Goal: Transaction & Acquisition: Subscribe to service/newsletter

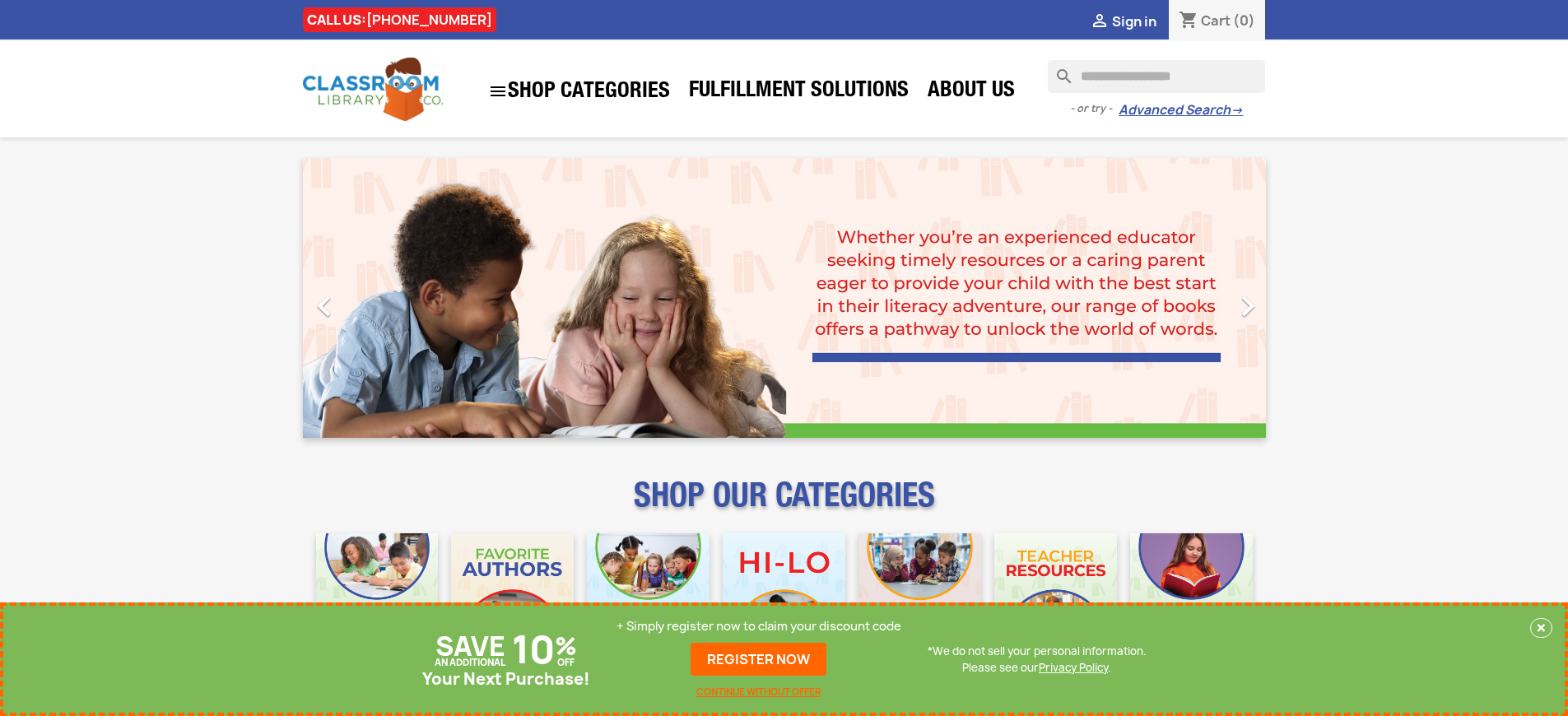
click at [759, 627] on p "+ Simply register now to claim your discount code" at bounding box center [759, 626] width 285 height 16
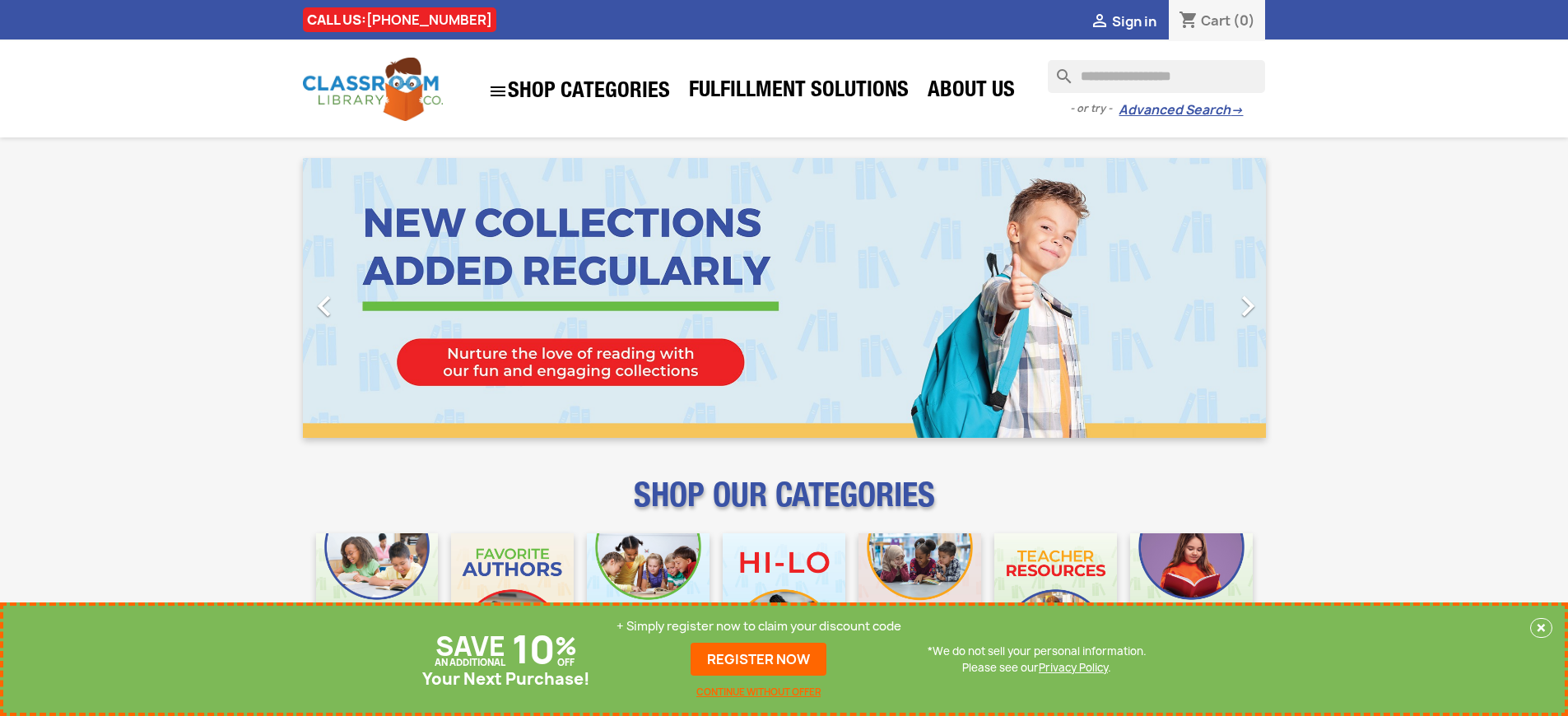
click at [759, 627] on p "+ Simply register now to claim your discount code" at bounding box center [759, 626] width 285 height 16
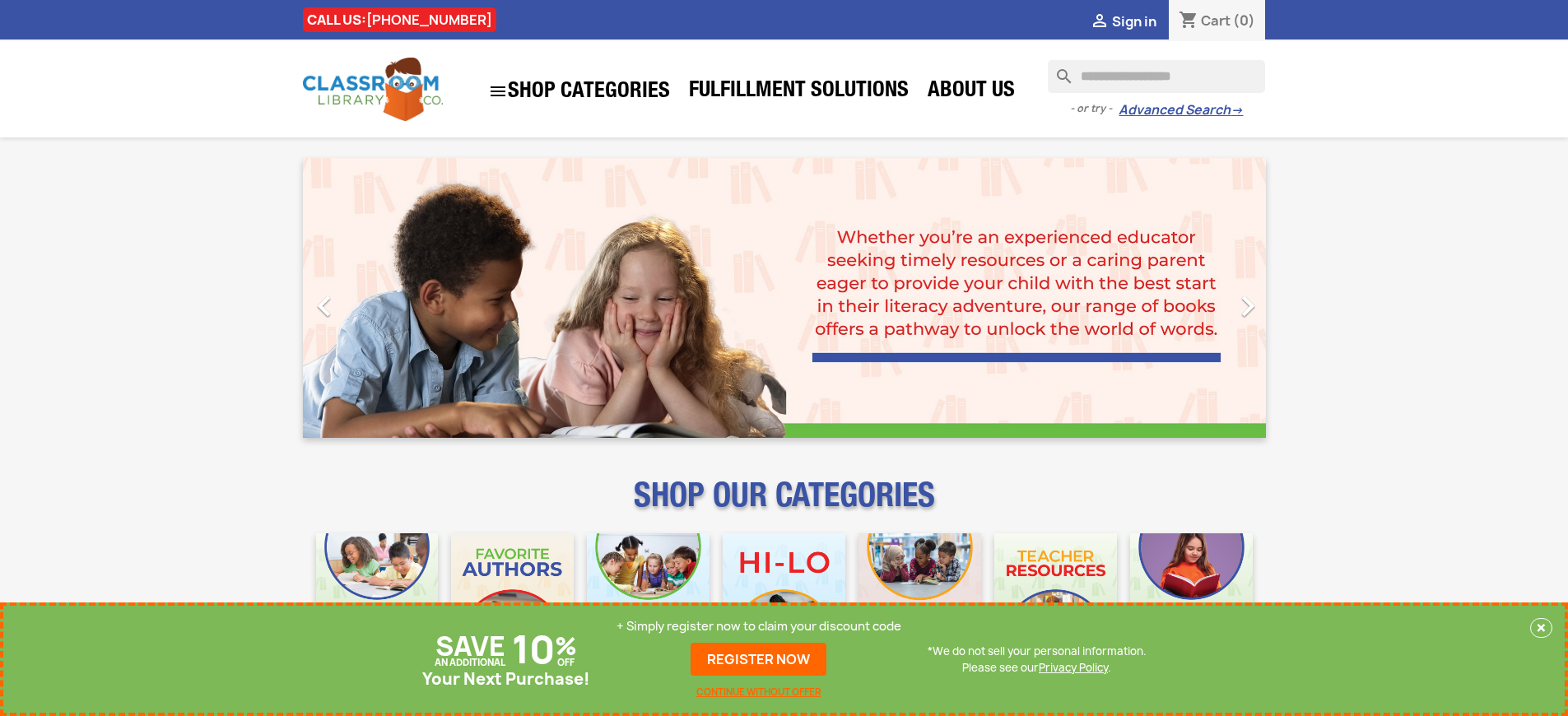
click at [759, 627] on p "+ Simply register now to claim your discount code" at bounding box center [759, 626] width 285 height 16
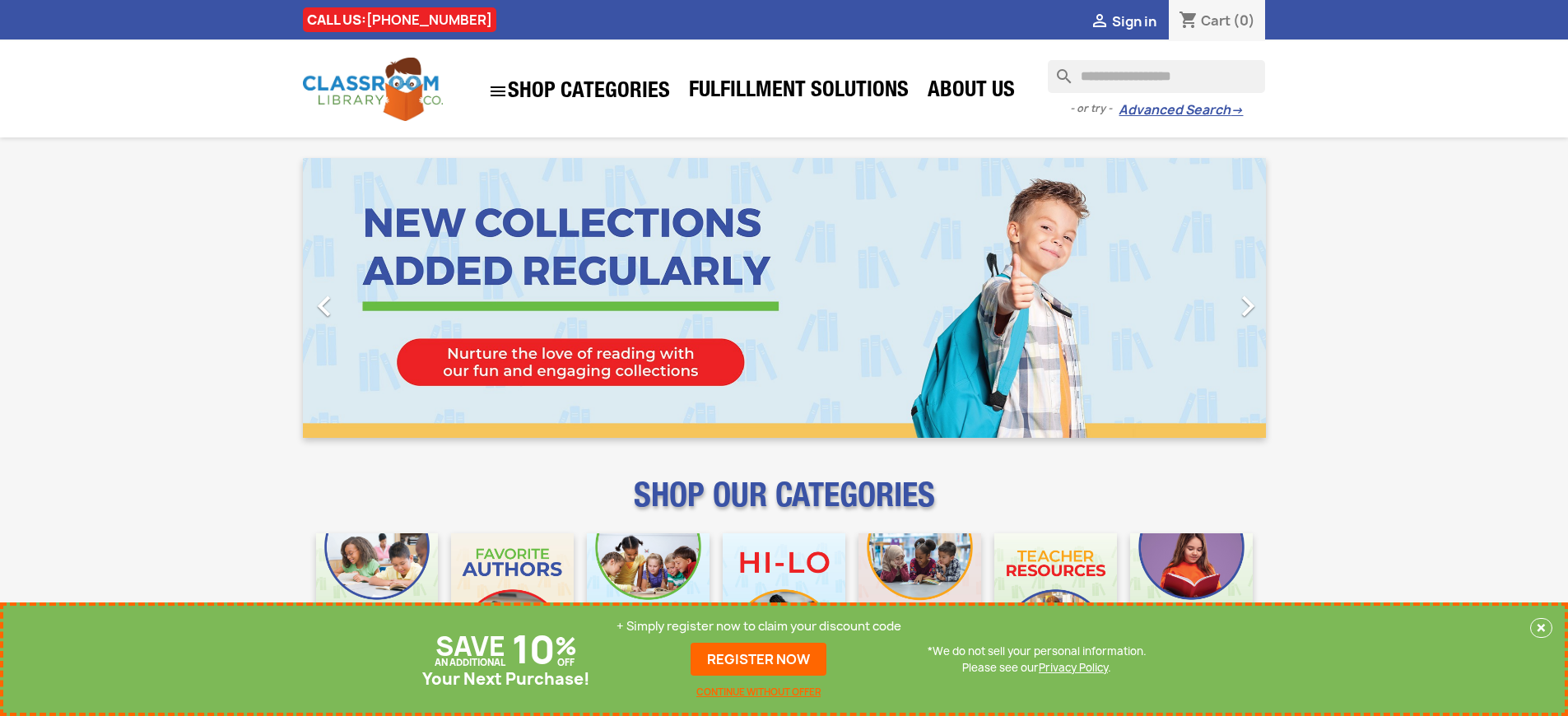
click at [759, 627] on p "+ Simply register now to claim your discount code" at bounding box center [759, 626] width 285 height 16
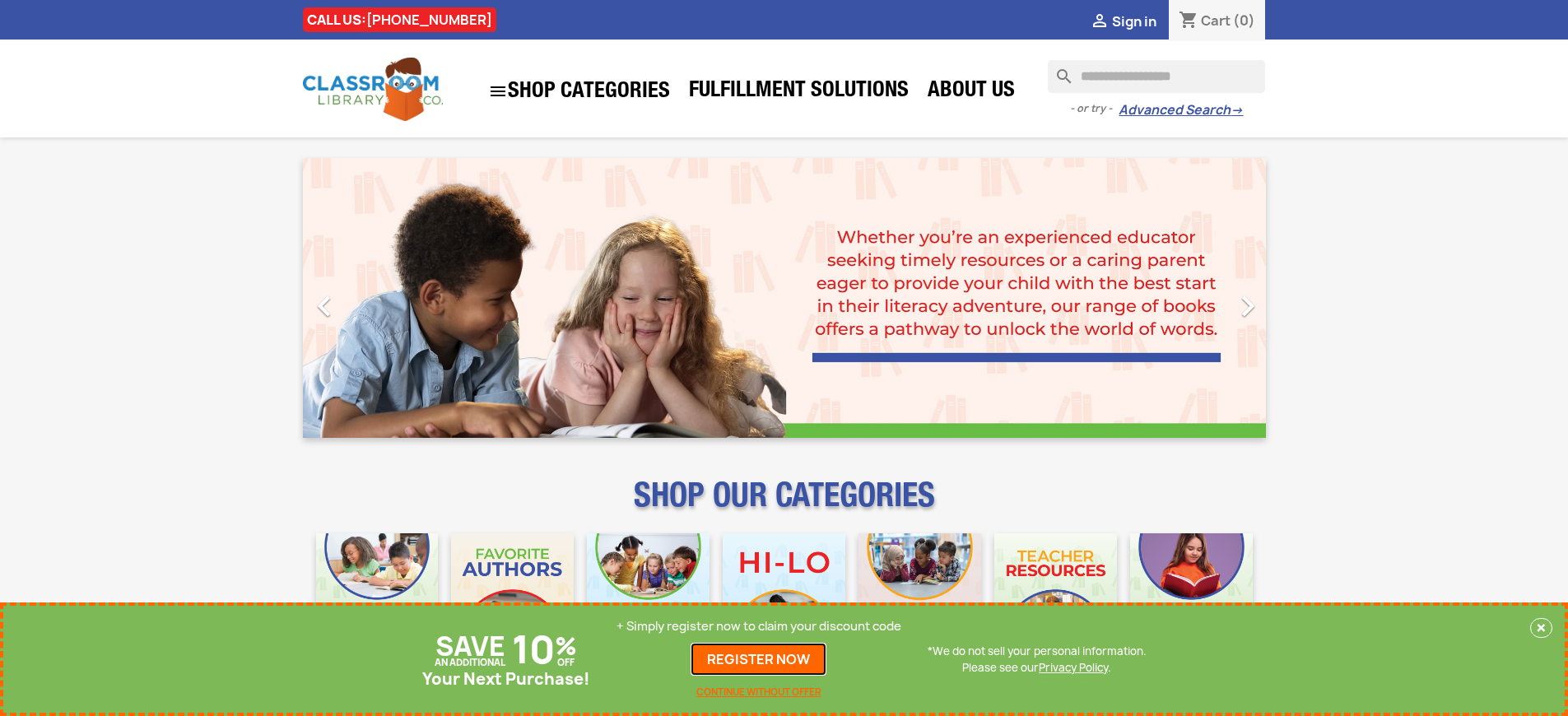
click at [759, 659] on link "REGISTER NOW" at bounding box center [759, 659] width 136 height 33
click at [759, 627] on p "+ Simply register now to claim your discount code" at bounding box center [759, 626] width 285 height 16
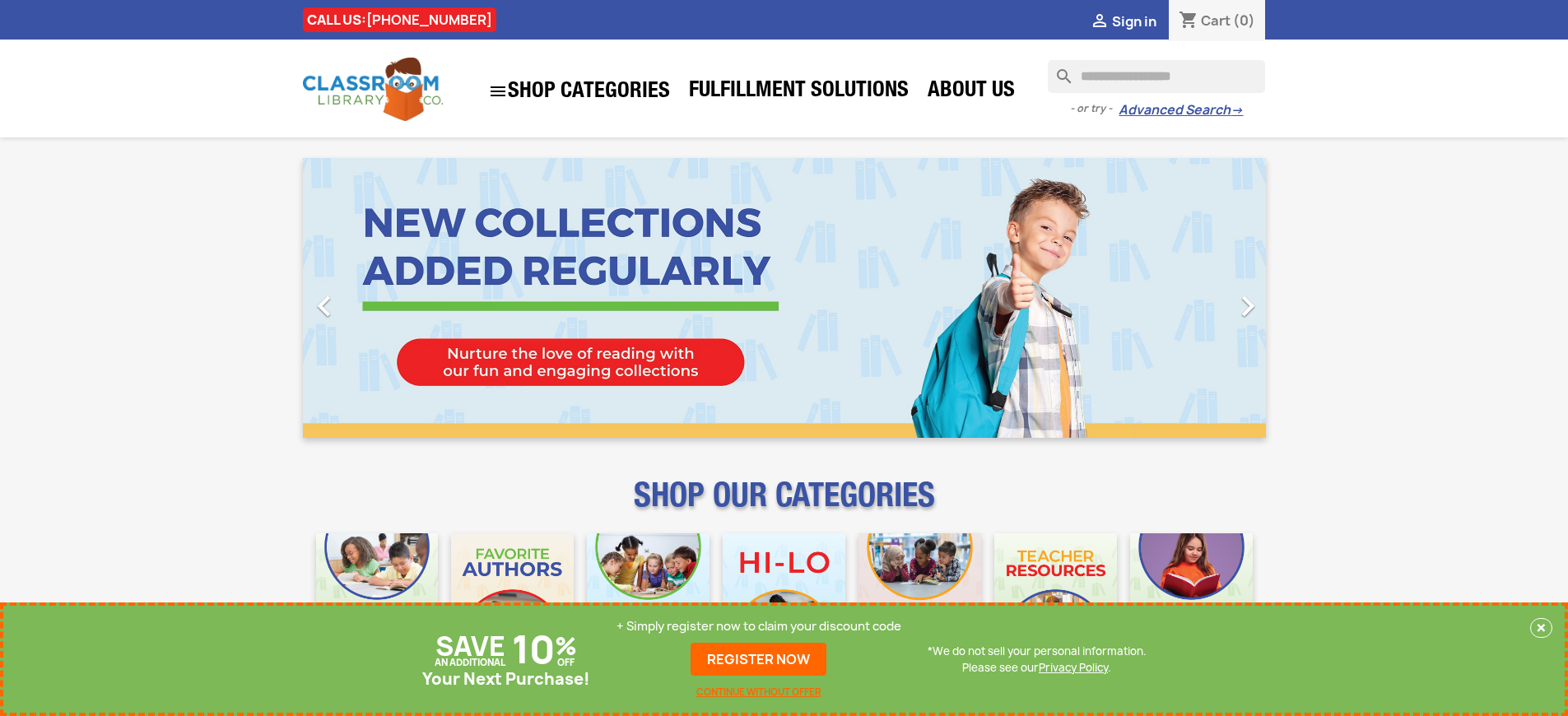
click at [759, 627] on p "+ Simply register now to claim your discount code" at bounding box center [759, 626] width 285 height 16
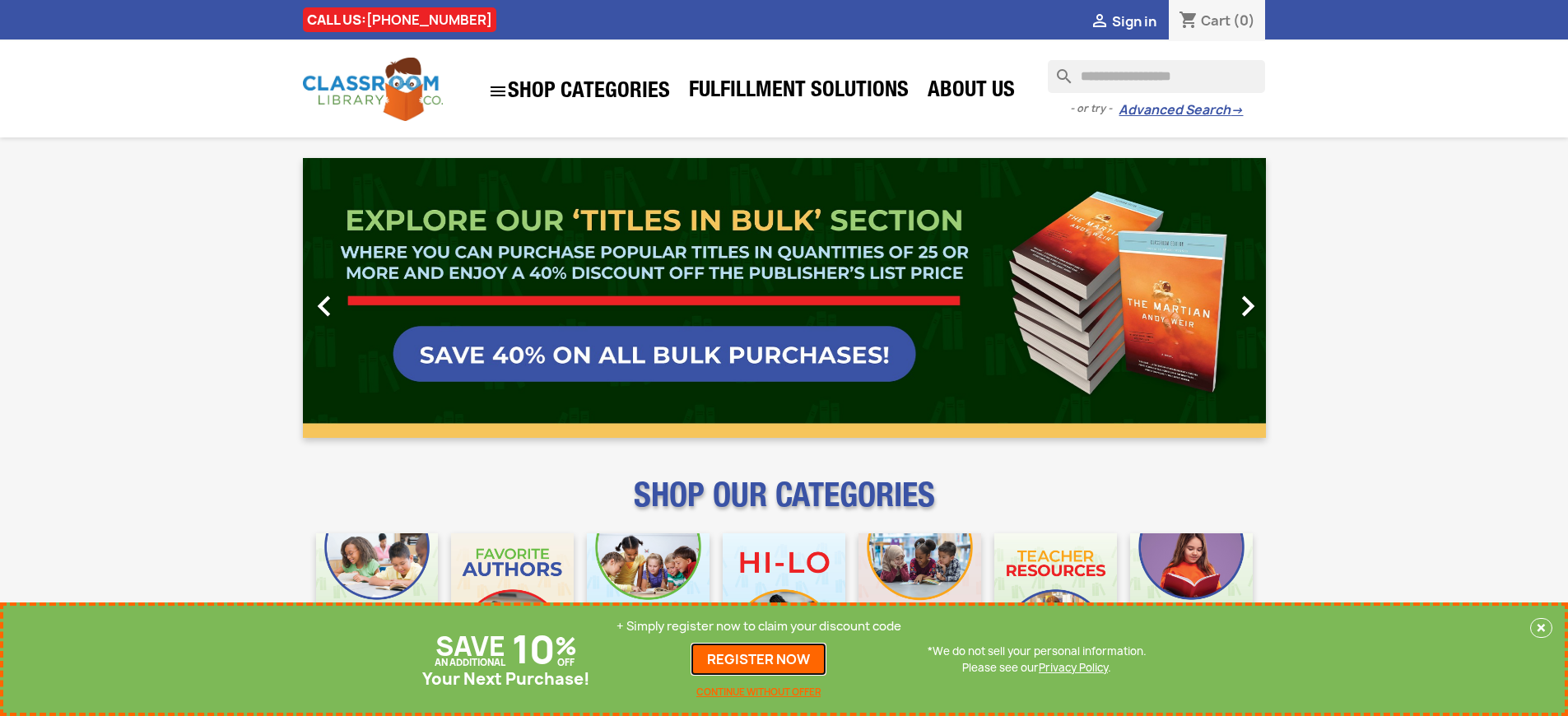
click at [759, 659] on link "REGISTER NOW" at bounding box center [759, 659] width 136 height 33
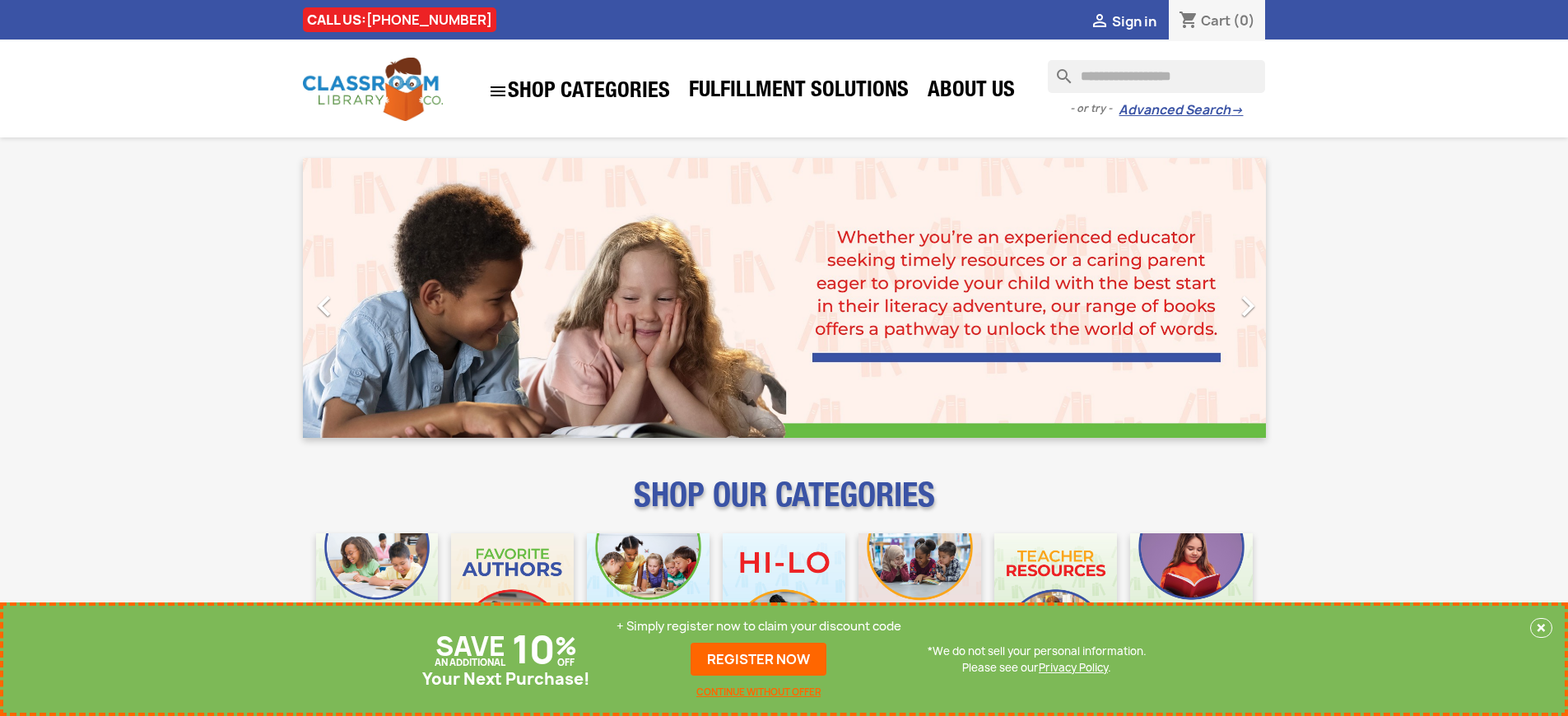
click at [759, 627] on p "+ Simply register now to claim your discount code" at bounding box center [759, 626] width 285 height 16
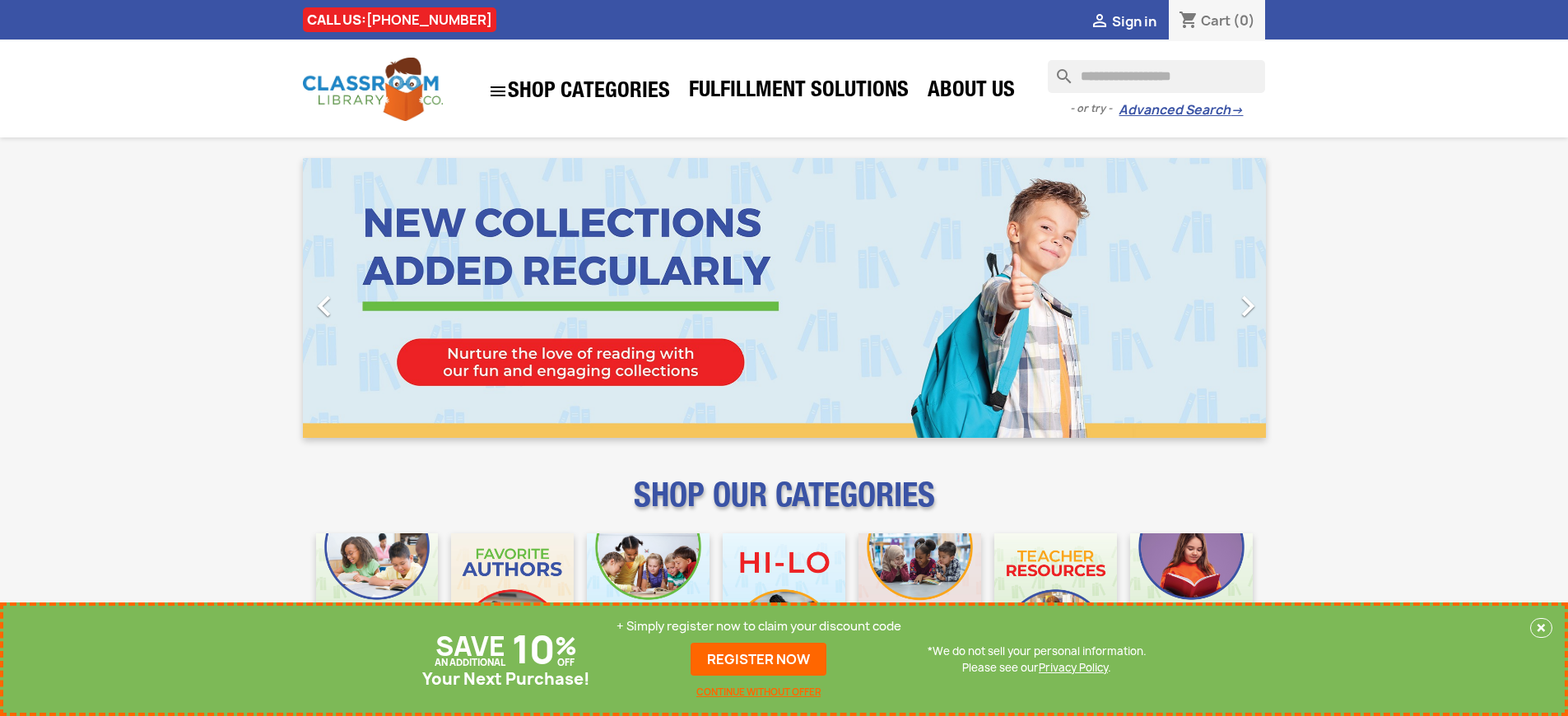
click at [759, 627] on p "+ Simply register now to claim your discount code" at bounding box center [759, 626] width 285 height 16
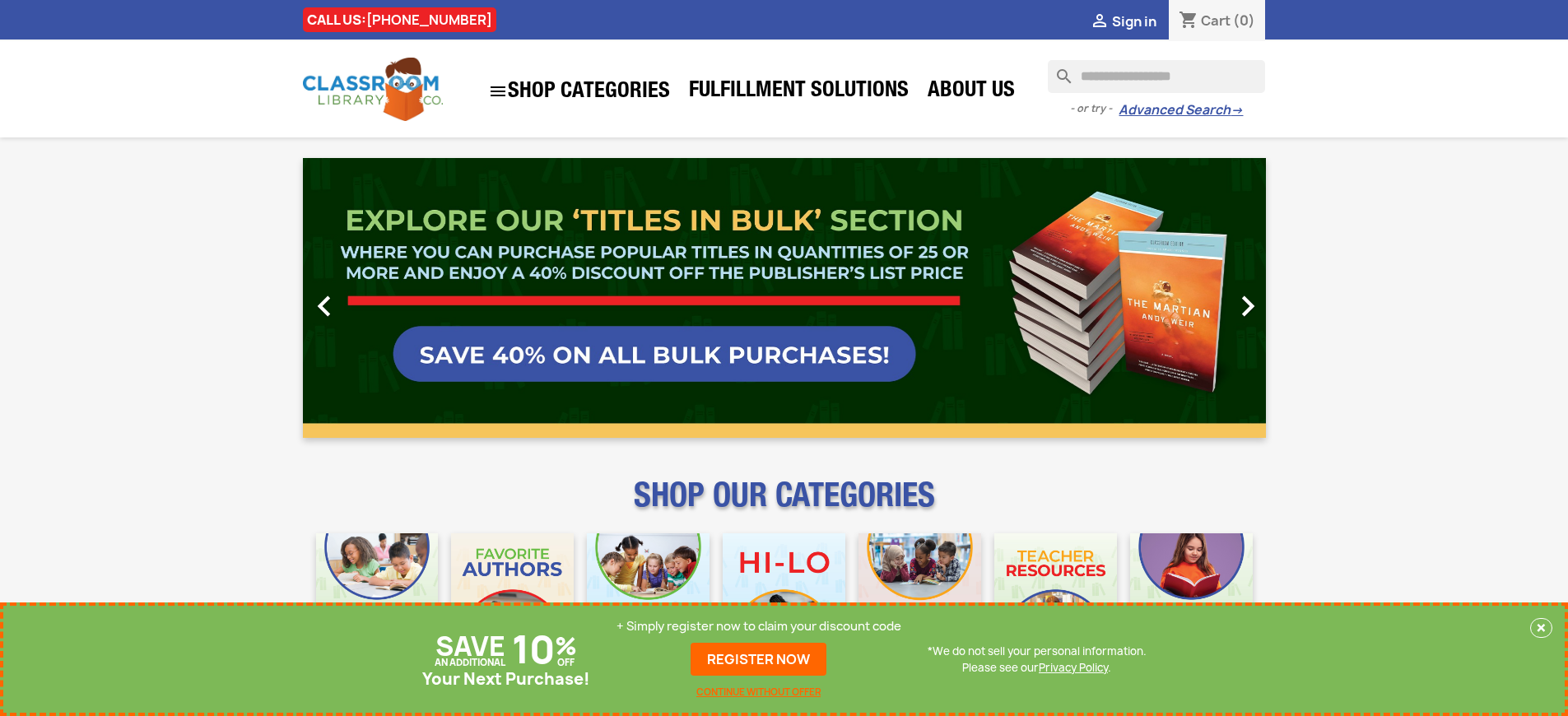
click at [759, 627] on p "+ Simply register now to claim your discount code" at bounding box center [759, 626] width 285 height 16
click at [759, 659] on link "REGISTER NOW" at bounding box center [759, 659] width 136 height 33
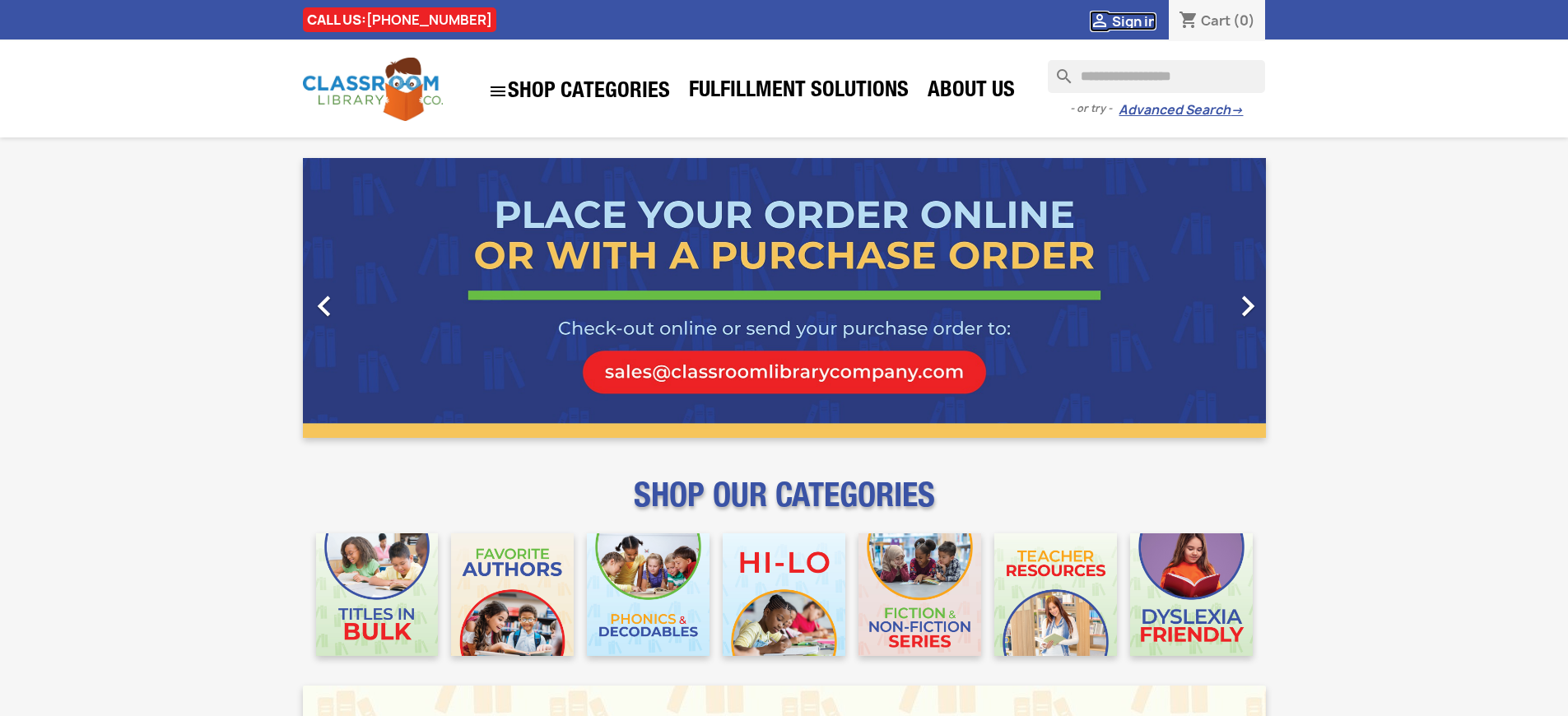
click at [1133, 20] on span "Sign in" at bounding box center [1134, 21] width 44 height 18
